Goal: Task Accomplishment & Management: Use online tool/utility

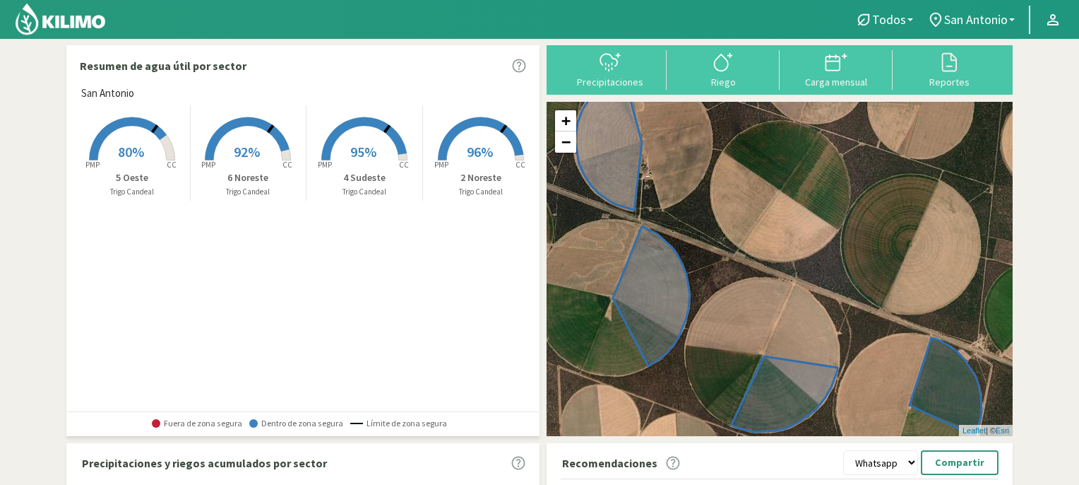
click at [249, 141] on rect at bounding box center [247, 161] width 113 height 113
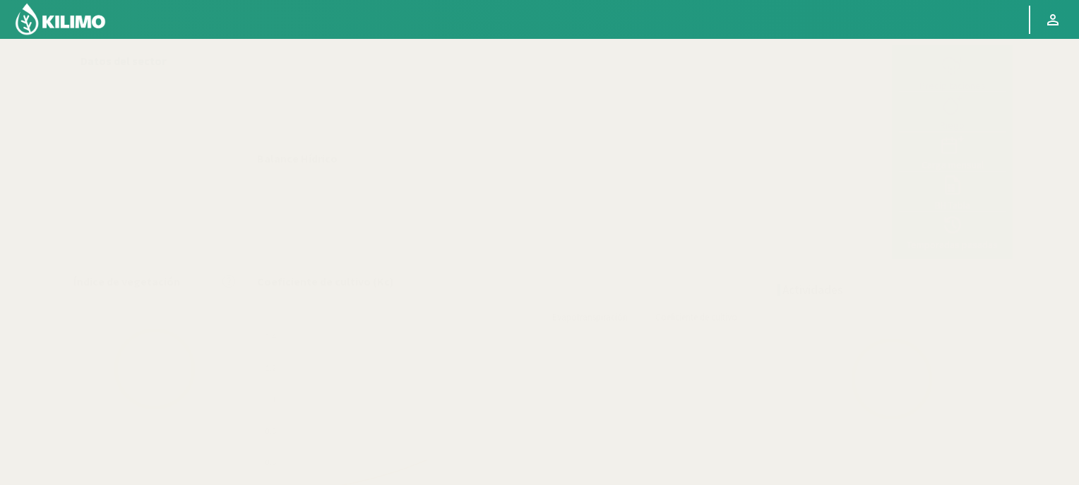
select select "3: Object"
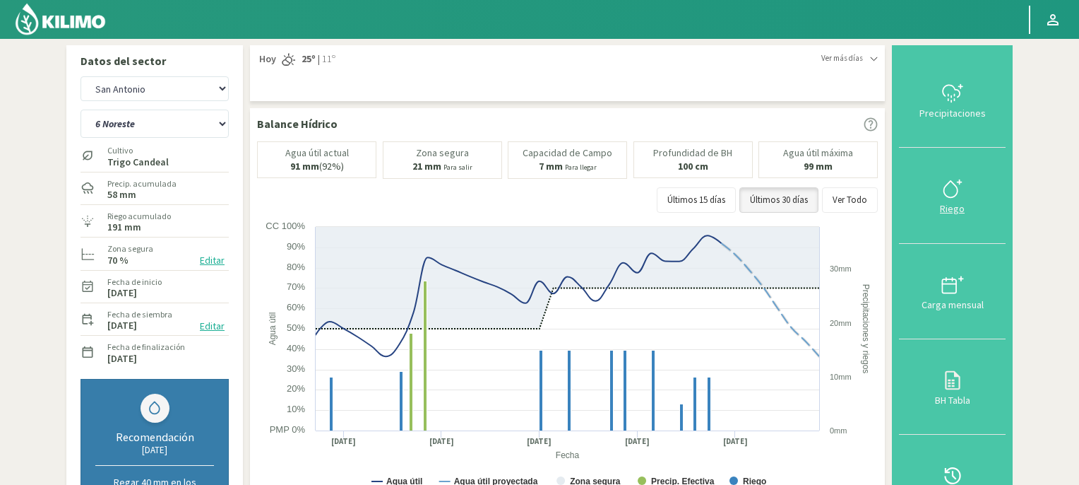
click at [954, 193] on icon at bounding box center [953, 188] width 23 height 23
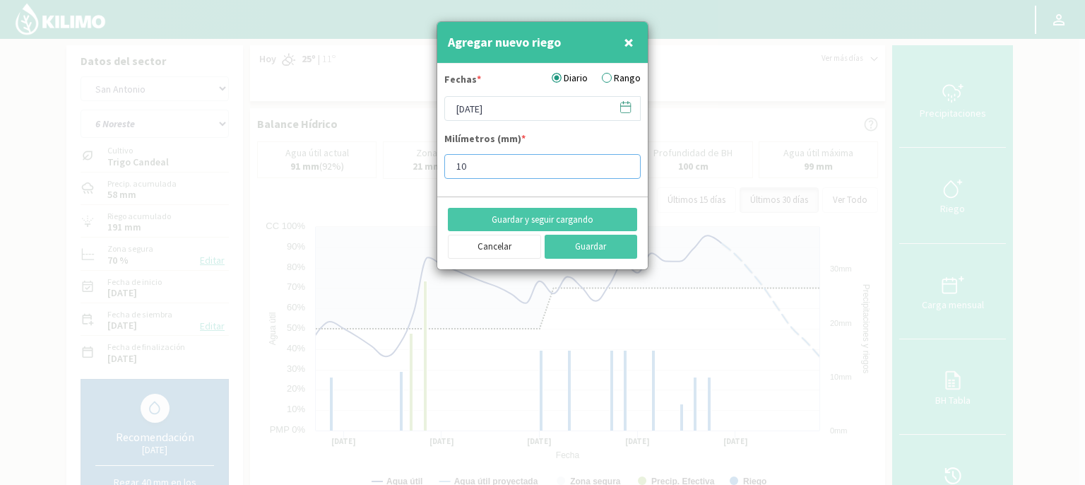
click at [491, 165] on input "10" at bounding box center [542, 166] width 196 height 25
type input "15"
click at [576, 248] on button "Guardar" at bounding box center [591, 247] width 93 height 24
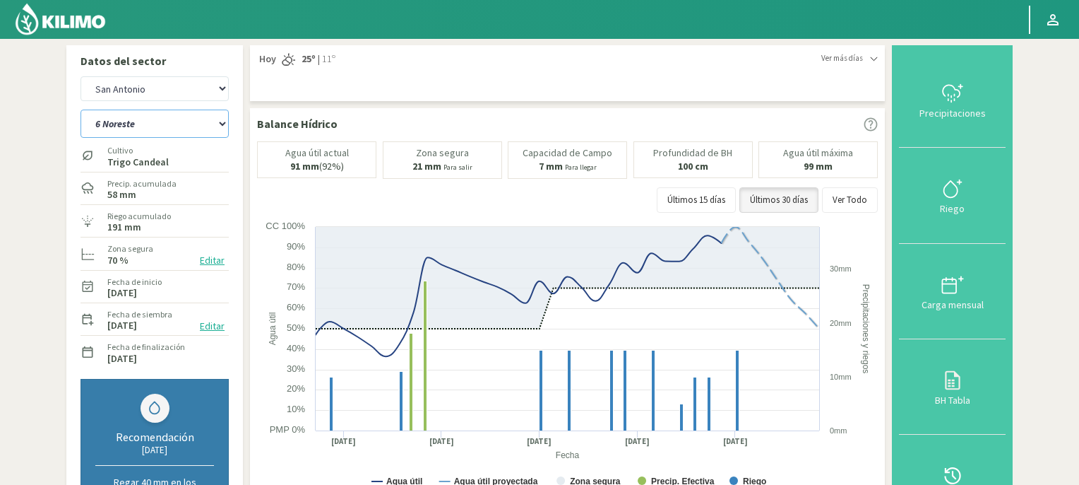
click at [220, 120] on select "2 Noreste 4 Sudeste 5 Oeste 6 Noreste" at bounding box center [155, 123] width 148 height 28
select select "2: Object"
click at [81, 109] on select "2 Noreste 4 Sudeste 5 Oeste 6 Noreste" at bounding box center [155, 123] width 148 height 28
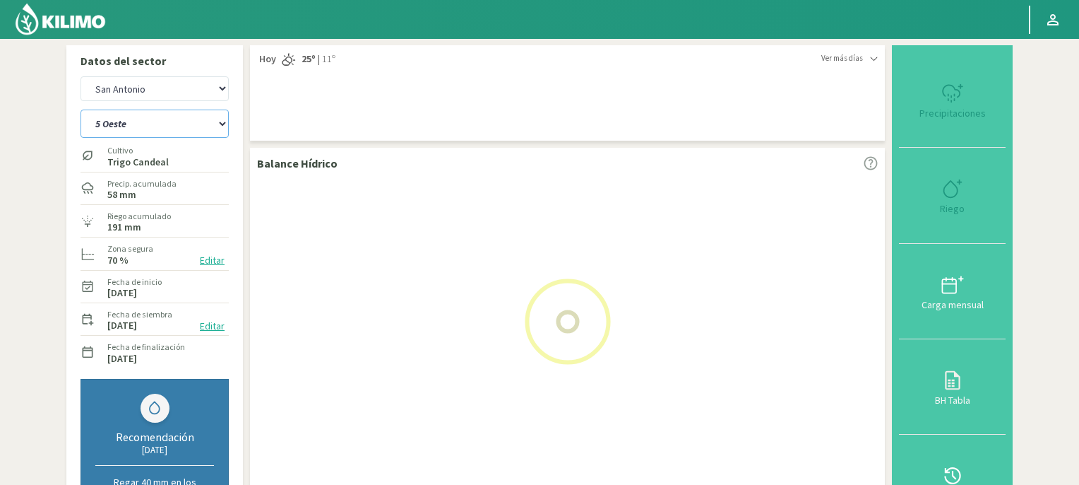
select select "2: Object"
select select "6: Object"
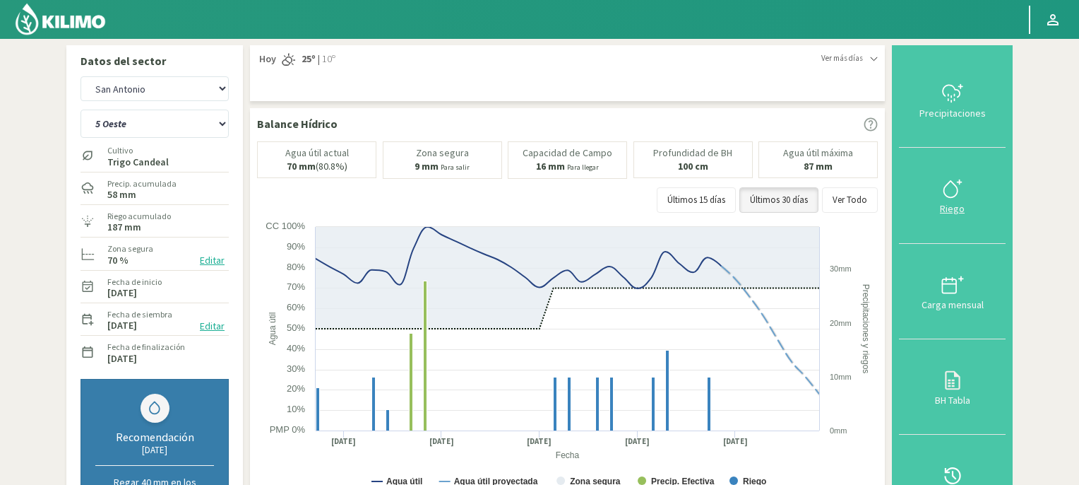
click at [958, 194] on icon at bounding box center [953, 188] width 23 height 23
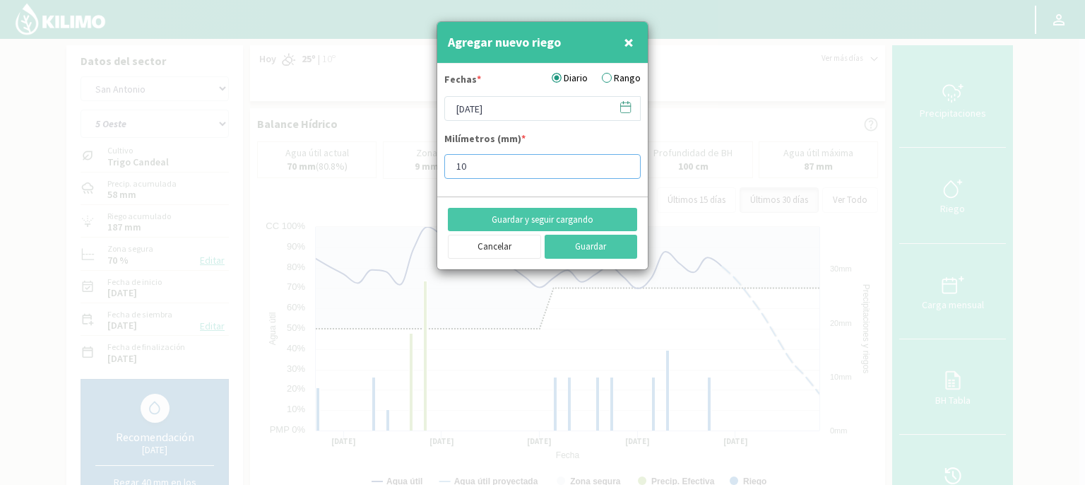
click at [483, 162] on input "10" at bounding box center [542, 166] width 196 height 25
type input "15"
click at [593, 248] on button "Guardar" at bounding box center [591, 247] width 93 height 24
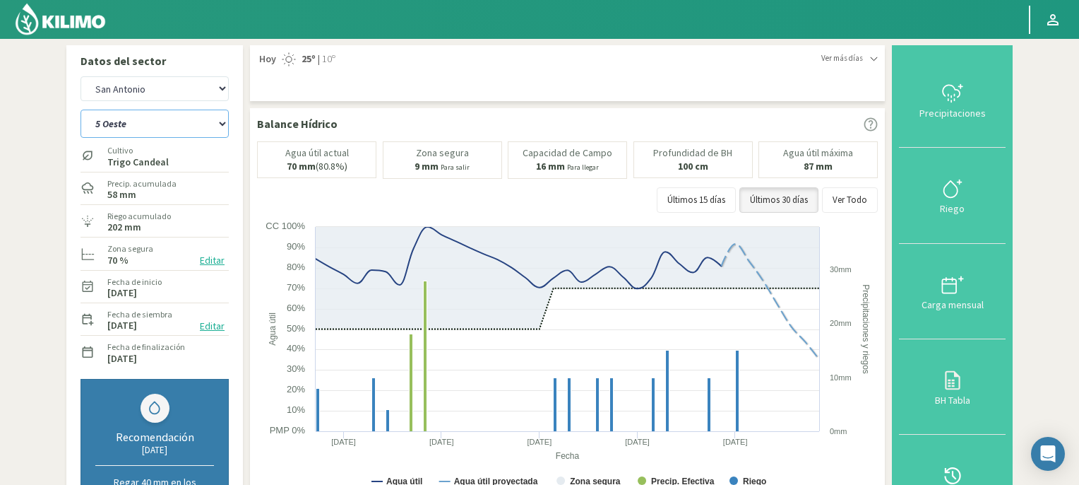
click at [221, 122] on select "2 Noreste 4 Sudeste 5 Oeste 6 Noreste" at bounding box center [155, 123] width 148 height 28
select select "1: Object"
click at [81, 109] on select "2 Noreste 4 Sudeste 5 Oeste 6 Noreste" at bounding box center [155, 123] width 148 height 28
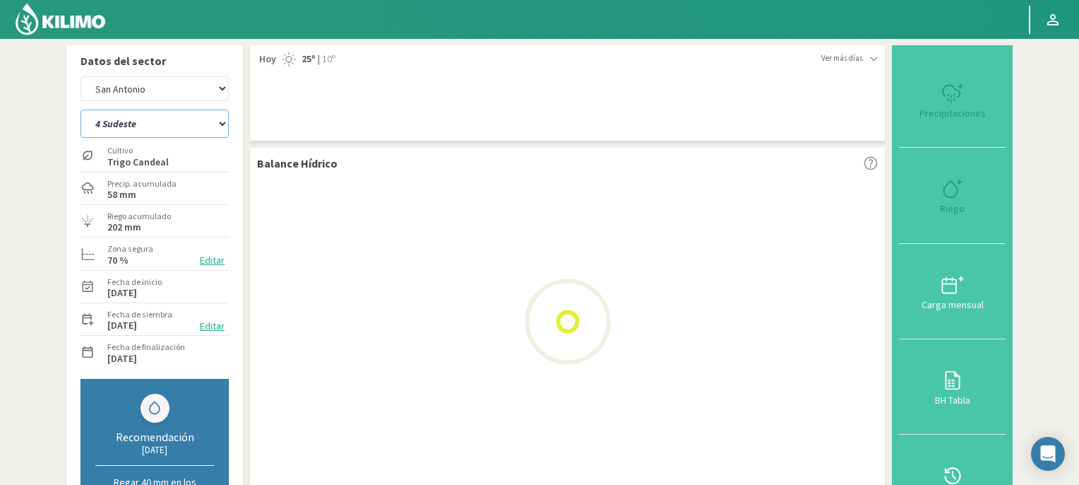
select select "2: Object"
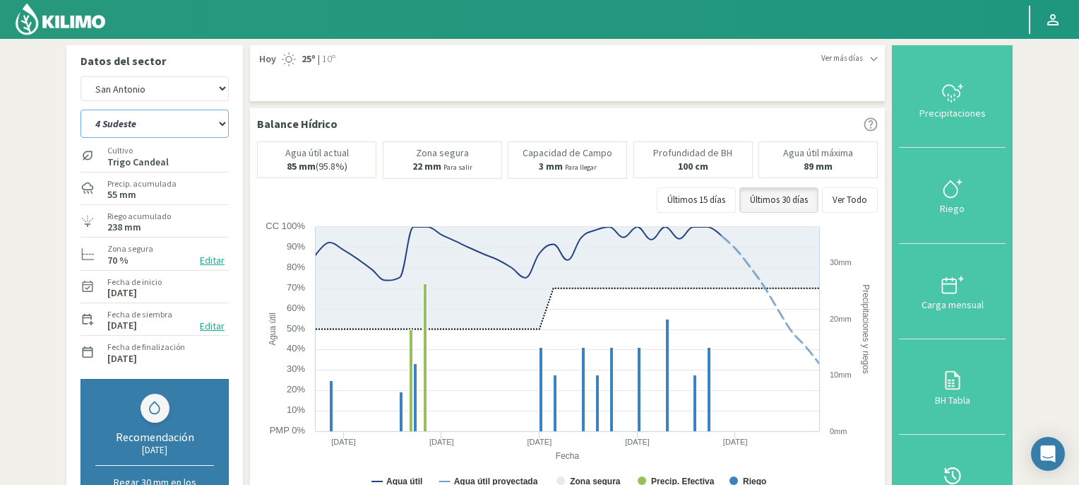
click at [220, 123] on select "2 Noreste 4 Sudeste 5 Oeste 6 Noreste" at bounding box center [155, 123] width 148 height 28
select select "4: Object"
click at [81, 109] on select "2 Noreste 4 Sudeste 5 Oeste 6 Noreste" at bounding box center [155, 123] width 148 height 28
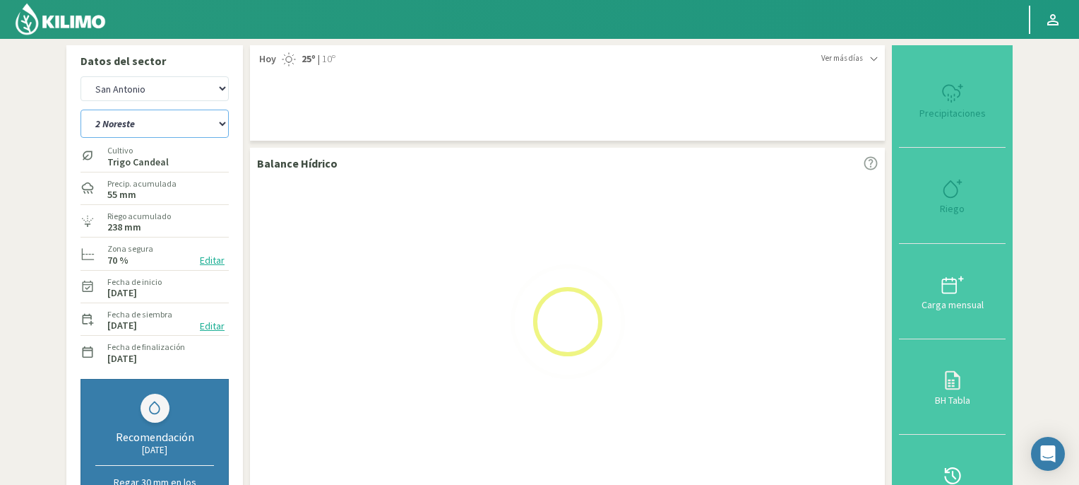
select select "4: Object"
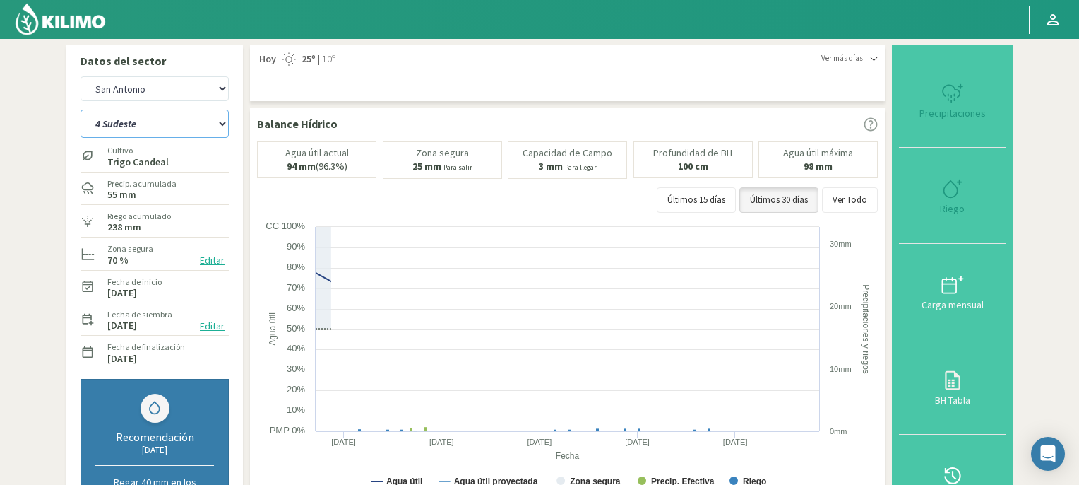
select select "8: Object"
